Goal: Task Accomplishment & Management: Manage account settings

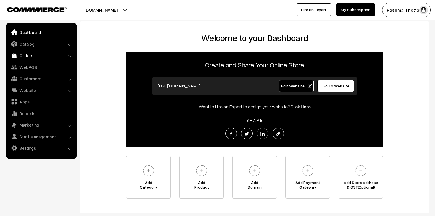
click at [26, 55] on link "Orders" at bounding box center [41, 55] width 68 height 10
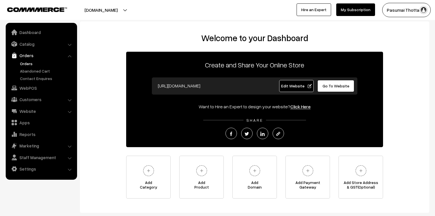
click at [27, 63] on link "Orders" at bounding box center [47, 64] width 57 height 6
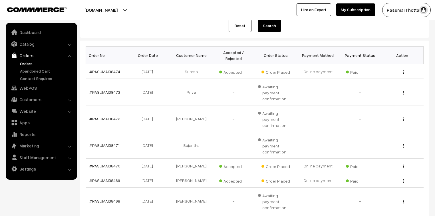
scroll to position [22, 0]
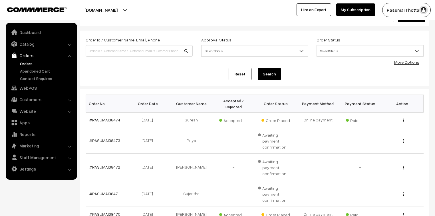
click at [417, 60] on link "More Options" at bounding box center [406, 62] width 25 height 5
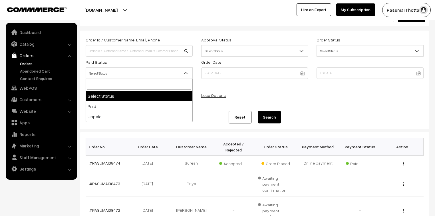
click at [186, 75] on b at bounding box center [186, 73] width 6 height 6
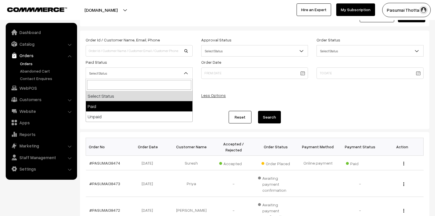
select select "1"
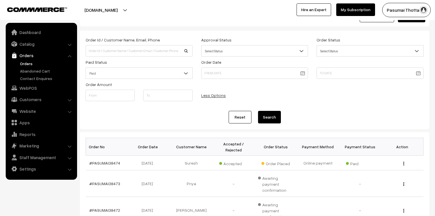
click at [265, 116] on button "Search" at bounding box center [269, 117] width 23 height 13
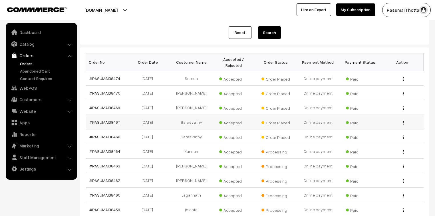
scroll to position [104, 0]
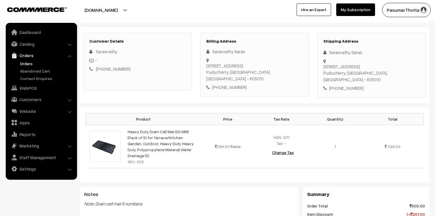
scroll to position [91, 0]
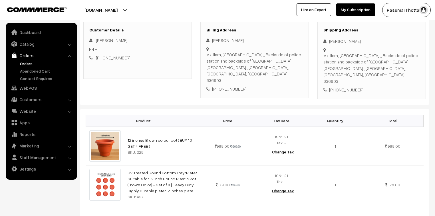
scroll to position [91, 0]
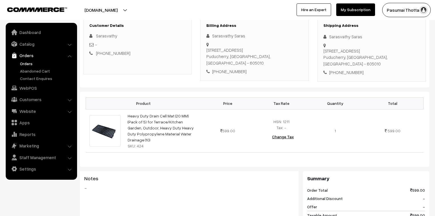
scroll to position [91, 0]
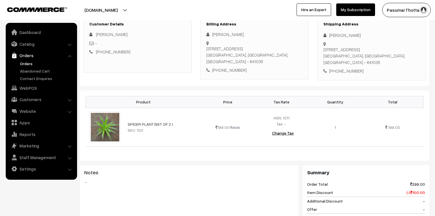
scroll to position [91, 0]
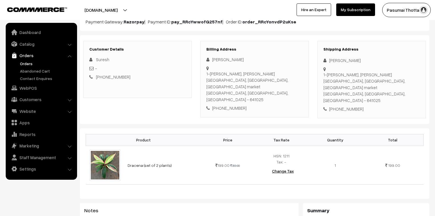
scroll to position [23, 0]
